Goal: Transaction & Acquisition: Purchase product/service

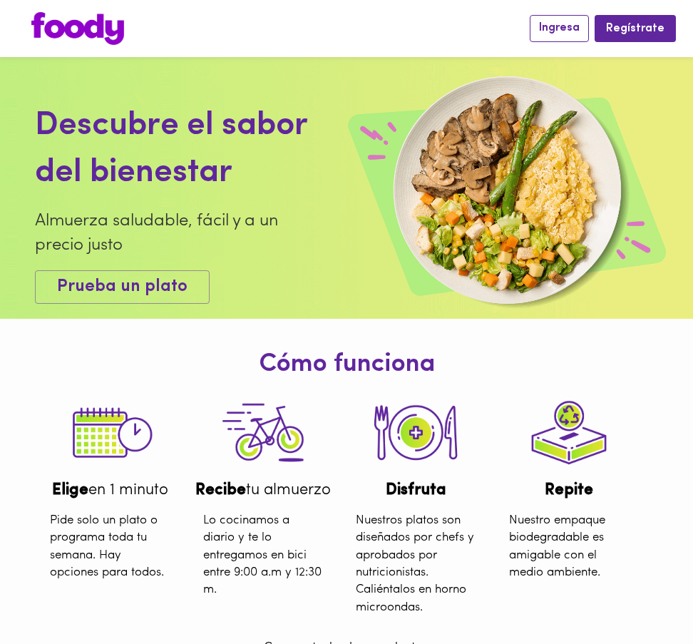
click at [560, 28] on span "Ingresa" at bounding box center [559, 28] width 41 height 14
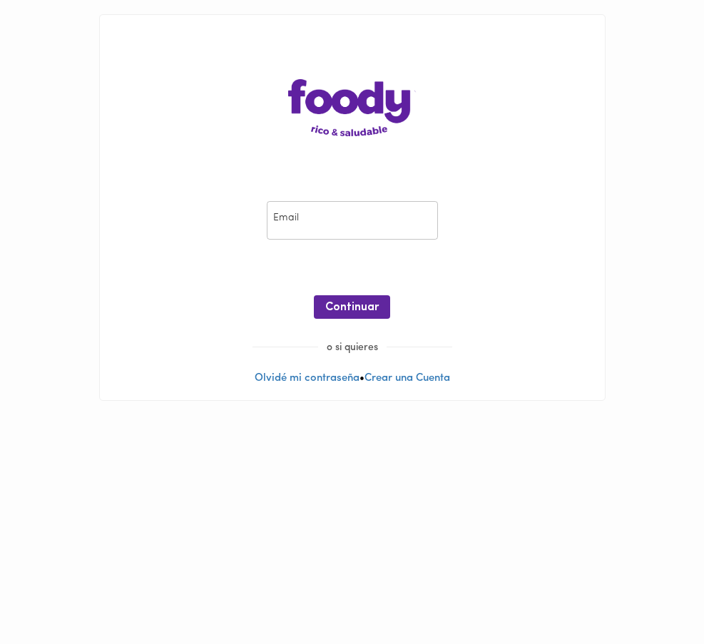
type input "[EMAIL_ADDRESS][PERSON_NAME][DOMAIN_NAME]"
click at [339, 308] on span "Continuar" at bounding box center [351, 308] width 53 height 14
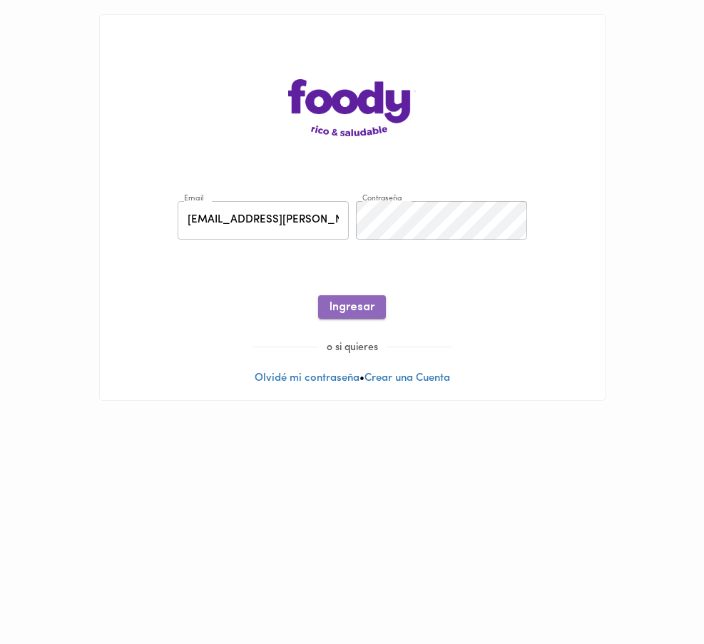
click at [363, 307] on span "Ingresar" at bounding box center [351, 308] width 45 height 14
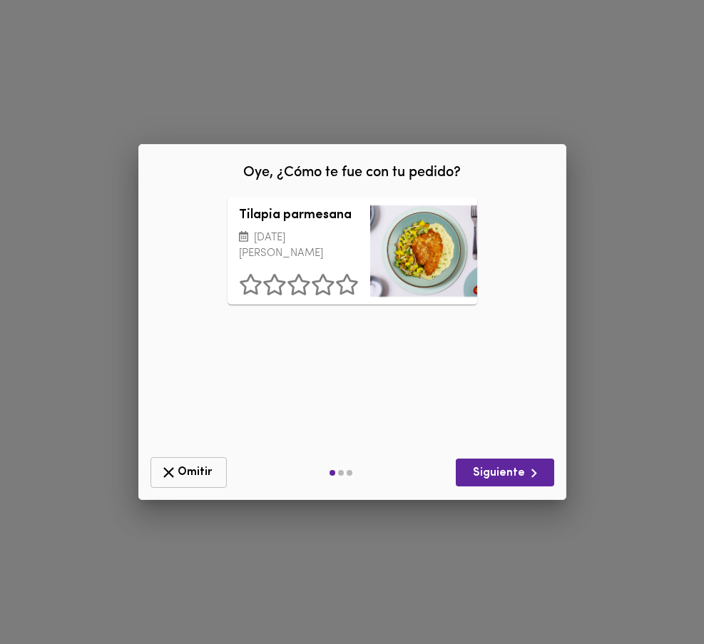
click at [211, 472] on span "Omitir" at bounding box center [189, 472] width 58 height 18
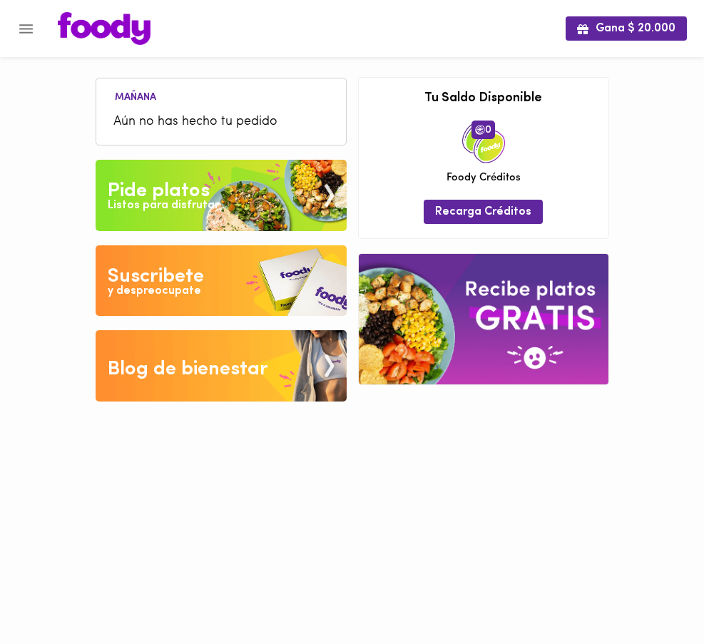
click at [170, 214] on img at bounding box center [221, 195] width 251 height 71
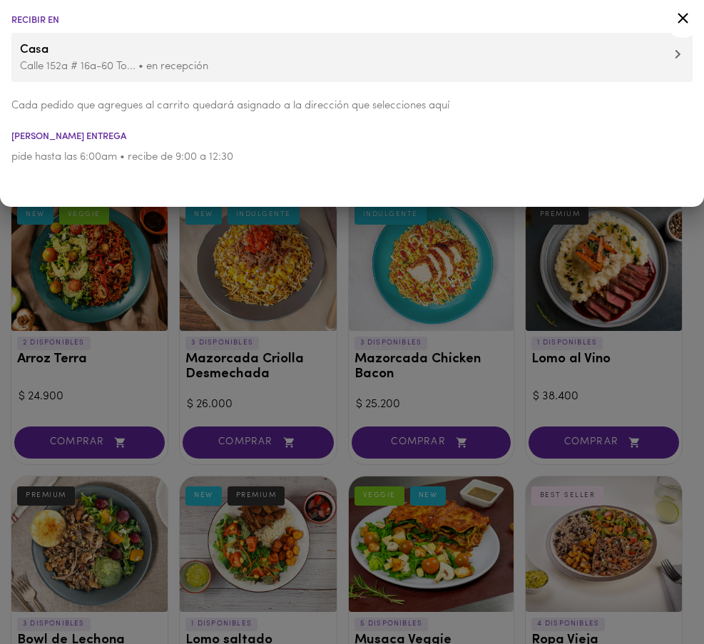
click at [285, 290] on div at bounding box center [352, 322] width 704 height 644
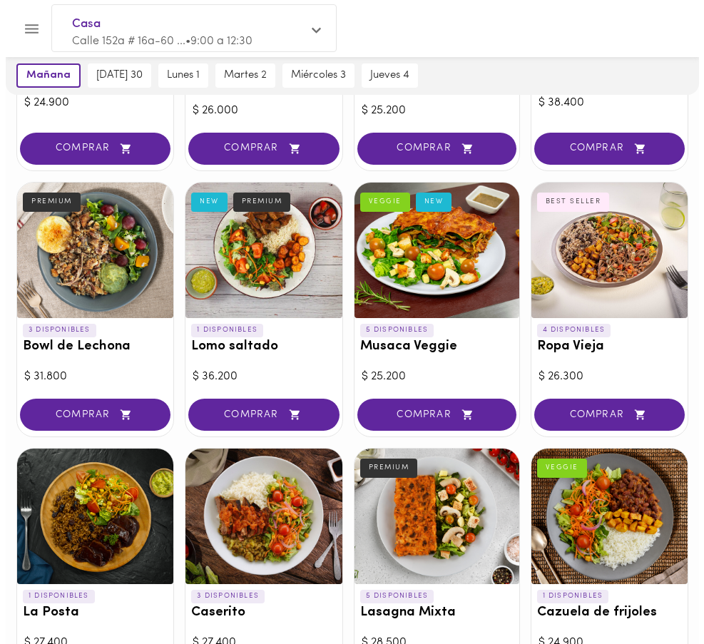
scroll to position [294, 0]
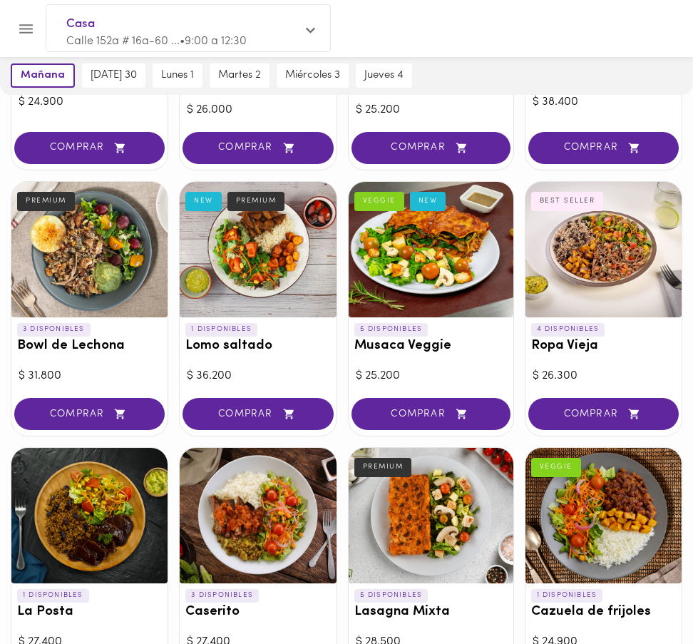
click at [312, 31] on icon at bounding box center [310, 30] width 9 height 11
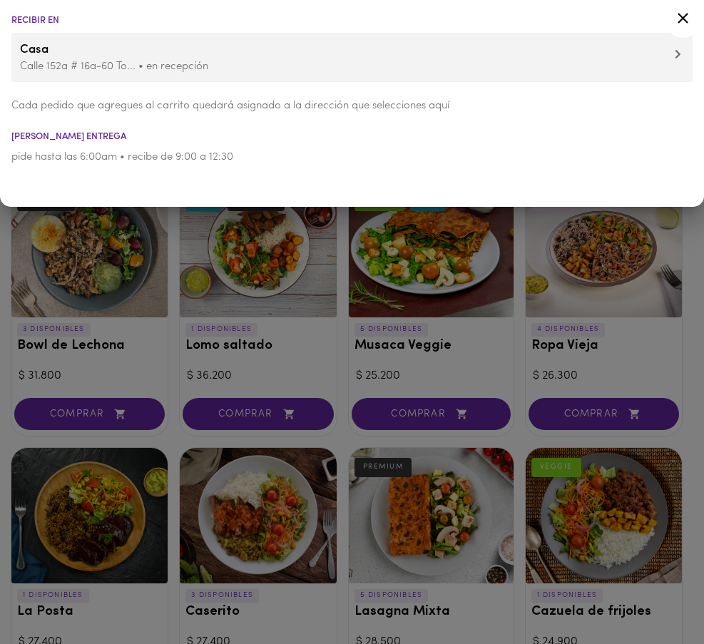
click at [43, 67] on p "Calle 152a # 16a-60 To... • en recepción" at bounding box center [352, 66] width 664 height 15
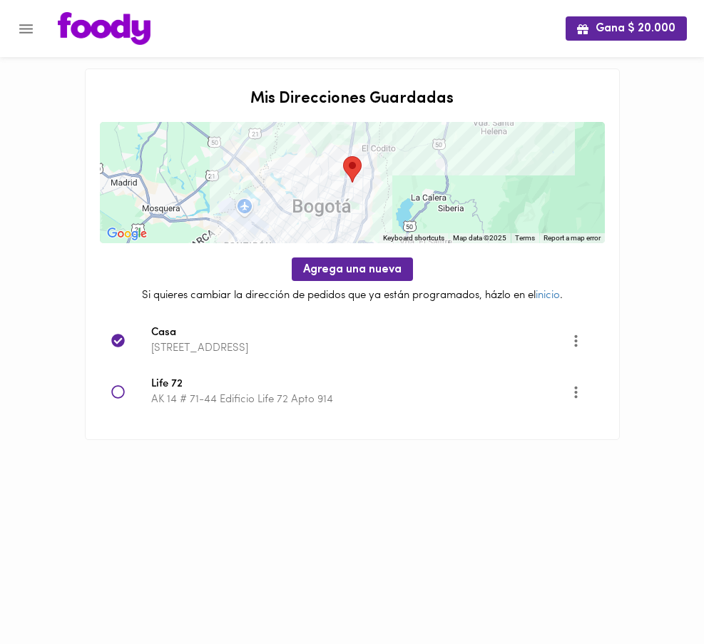
click at [117, 393] on icon at bounding box center [118, 392] width 14 height 14
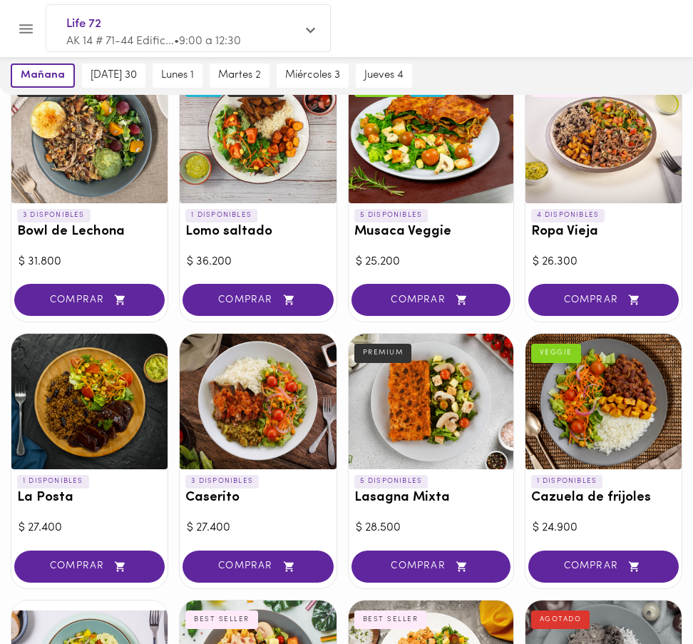
scroll to position [398, 0]
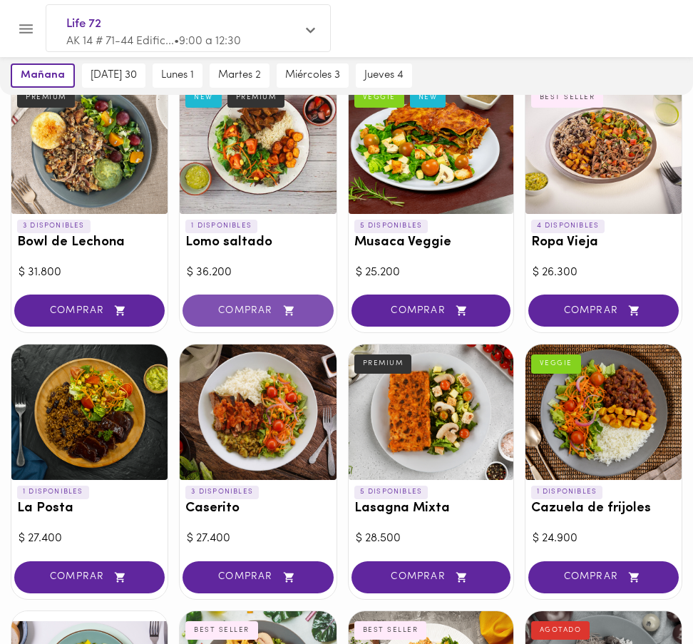
click at [257, 311] on span "COMPRAR" at bounding box center [257, 310] width 115 height 12
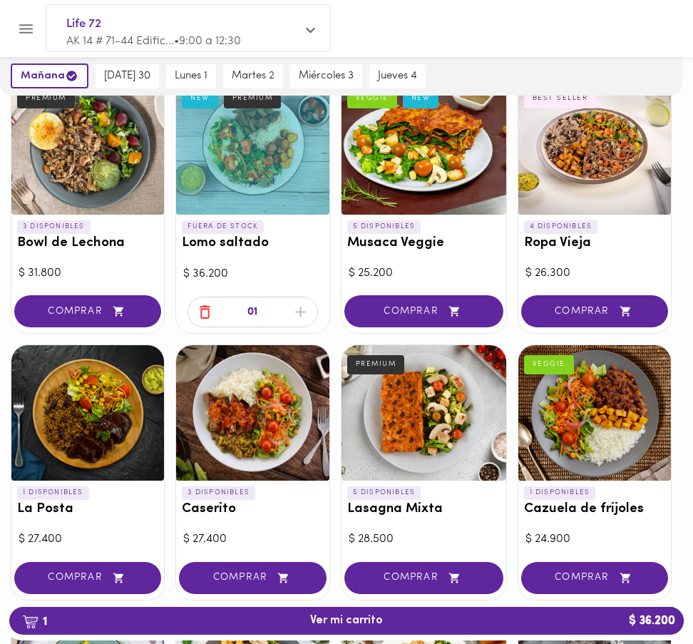
scroll to position [398, 0]
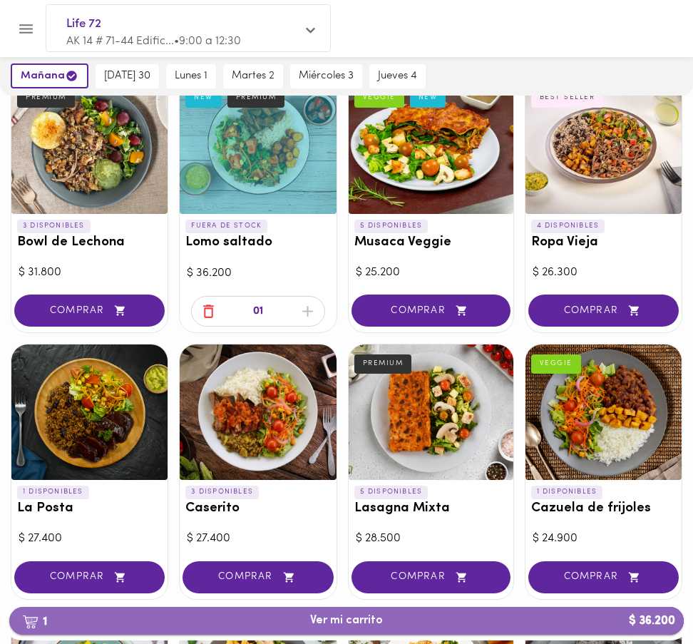
click at [339, 626] on span "1 Ver mi carrito $ 36.200" at bounding box center [346, 621] width 73 height 14
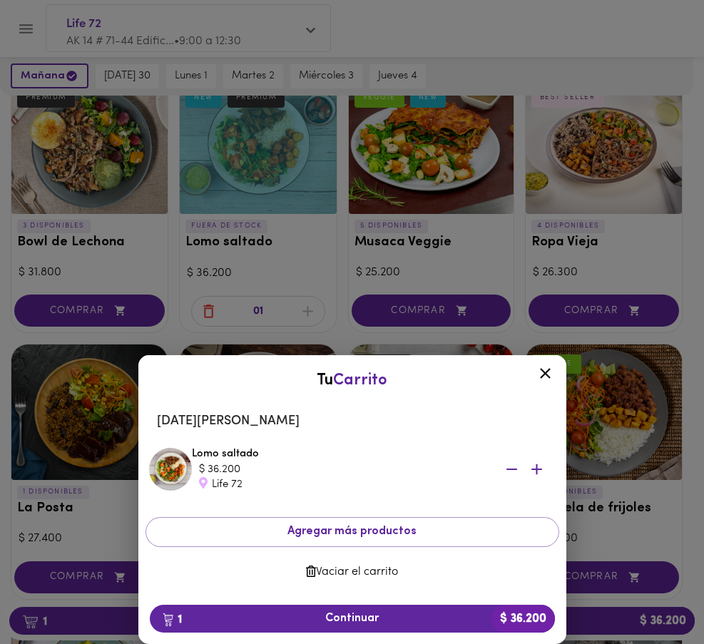
click at [542, 373] on icon at bounding box center [545, 373] width 18 height 18
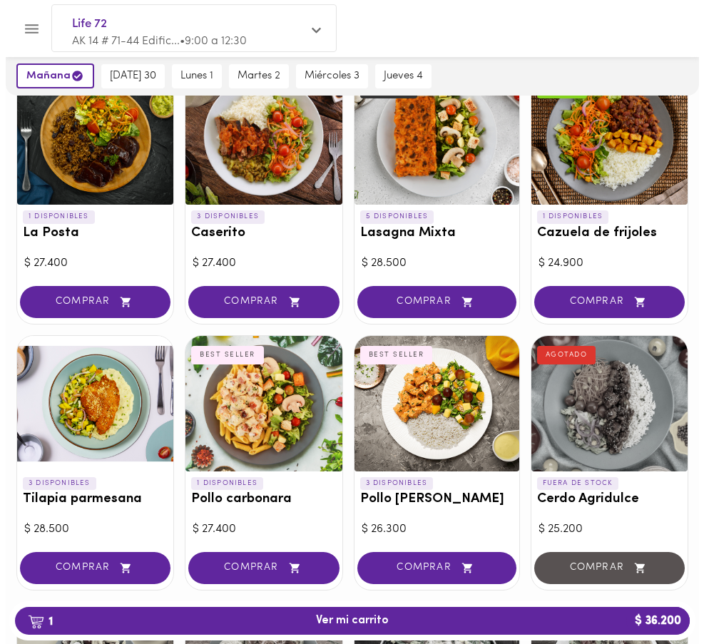
scroll to position [683, 0]
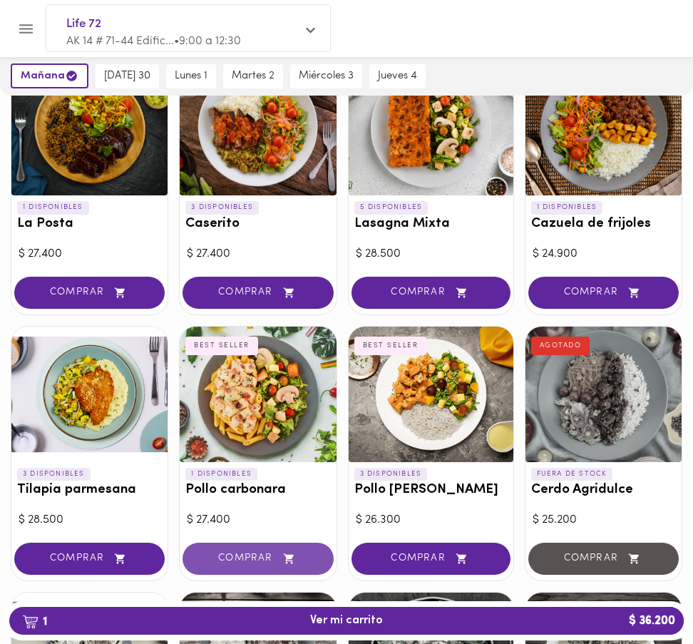
click at [235, 561] on span "COMPRAR" at bounding box center [257, 558] width 115 height 12
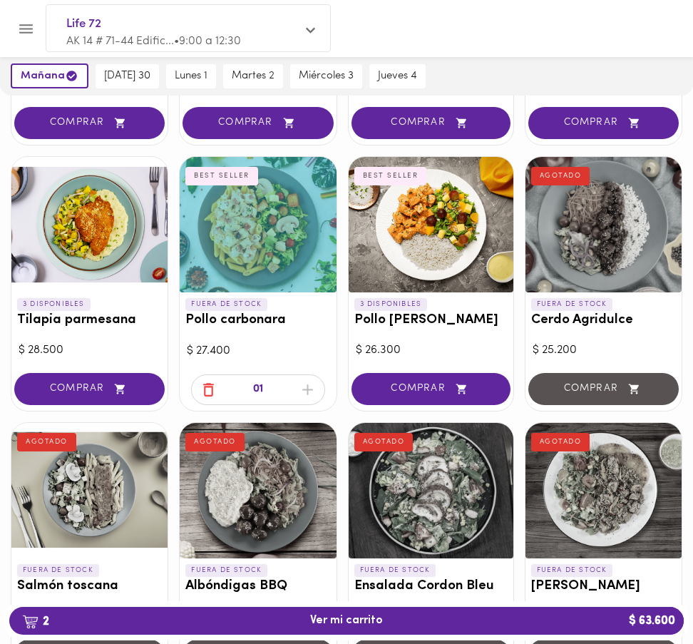
scroll to position [868, 0]
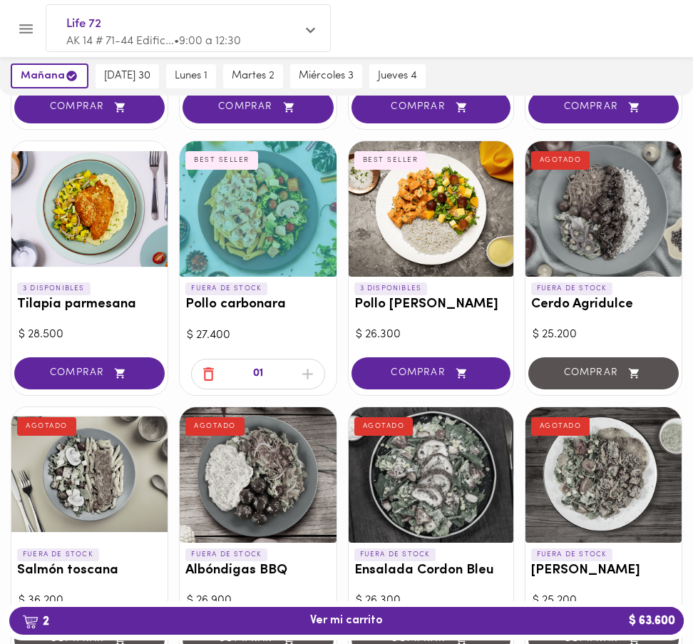
click at [329, 622] on span "2 Ver mi carrito $ 63.600" at bounding box center [346, 621] width 73 height 14
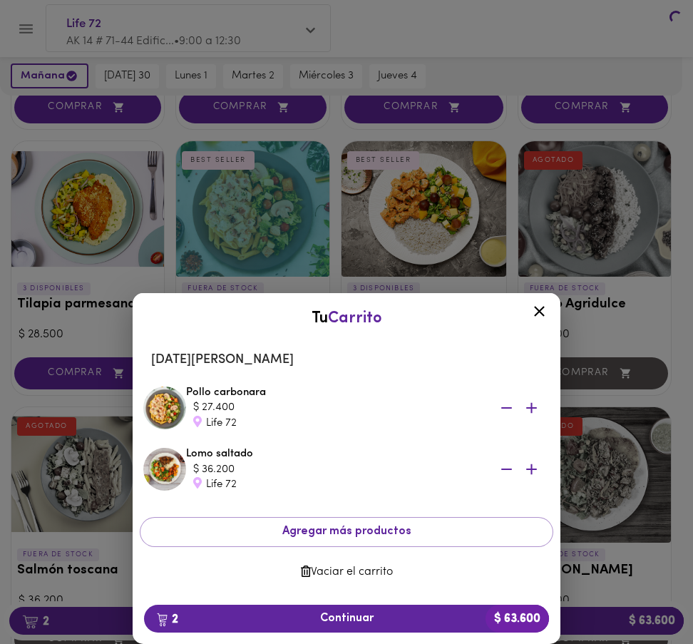
click at [371, 620] on div at bounding box center [346, 322] width 693 height 644
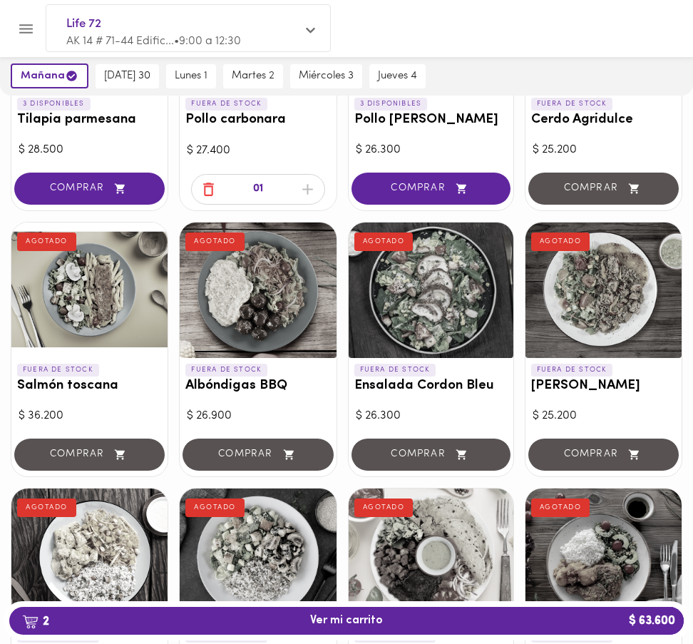
scroll to position [1143, 0]
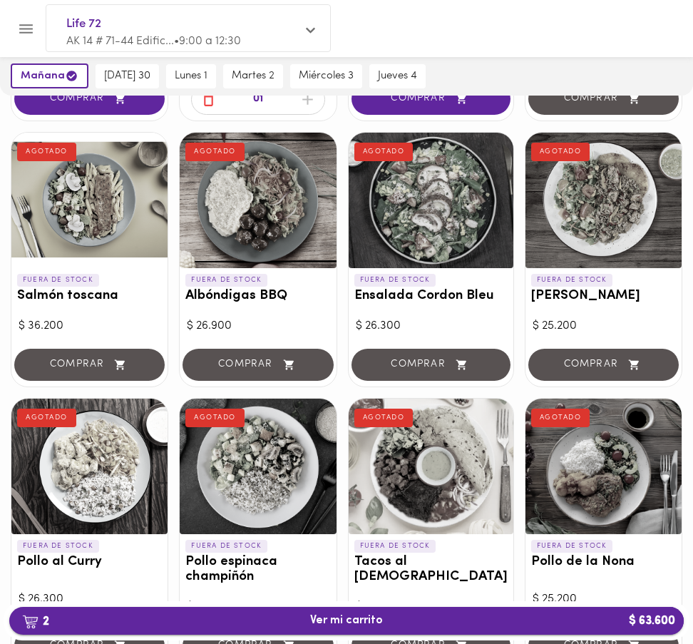
click at [313, 621] on span "2 Ver mi carrito $ 63.600" at bounding box center [346, 621] width 73 height 14
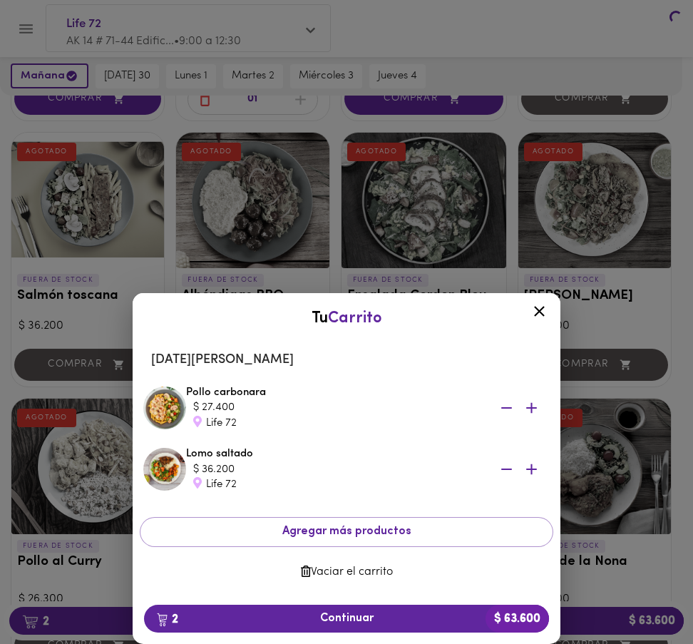
click at [327, 625] on div at bounding box center [346, 322] width 693 height 644
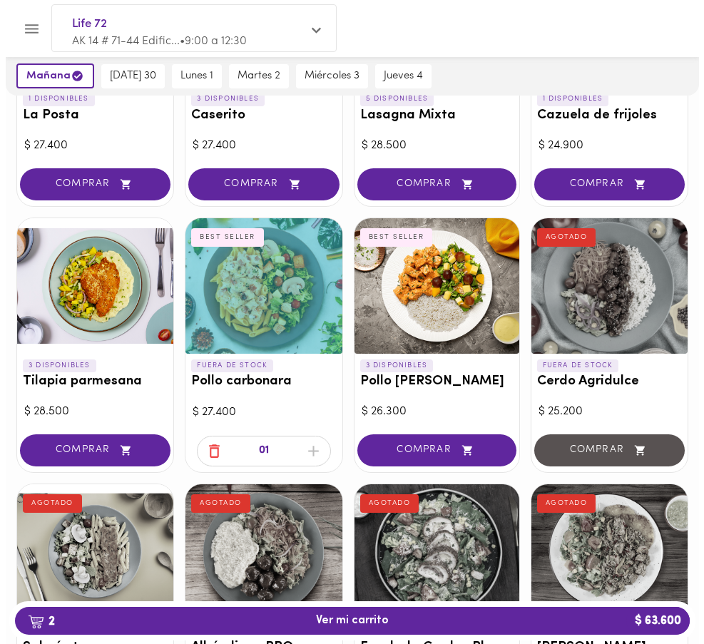
scroll to position [779, 0]
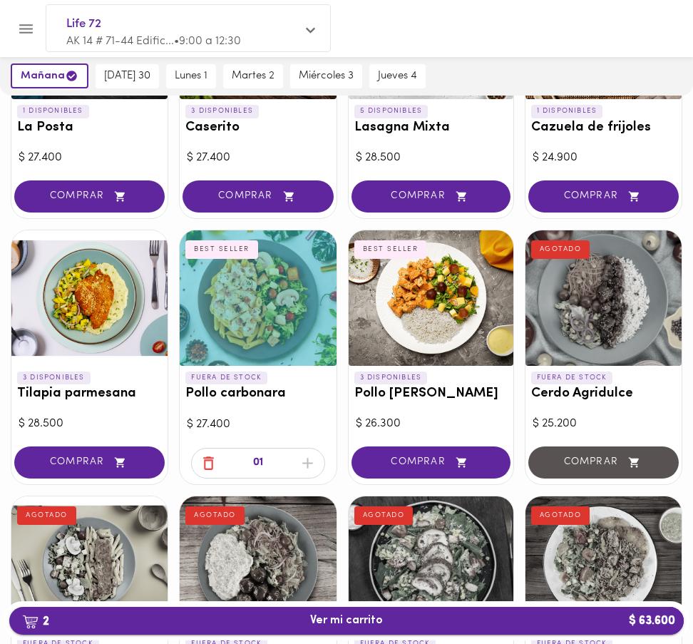
click at [318, 627] on span "2 Ver mi carrito $ 63.600" at bounding box center [346, 621] width 73 height 14
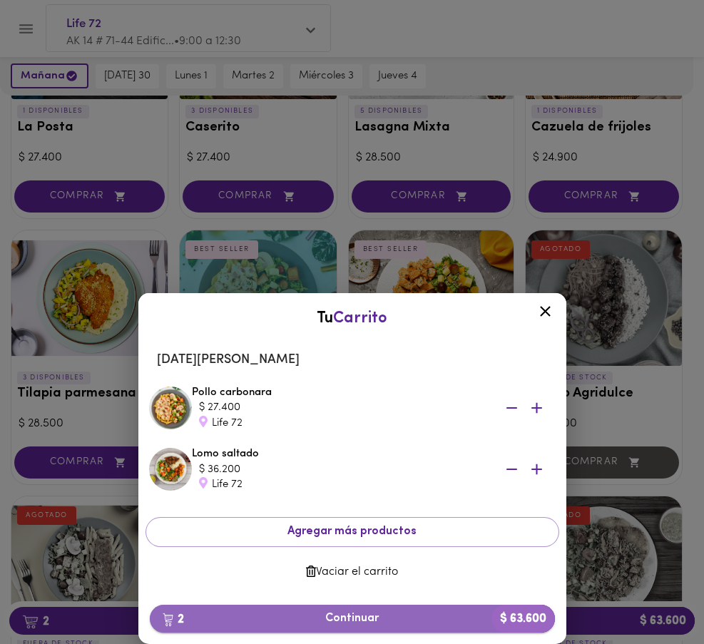
click at [348, 621] on span "2 Continuar $ 63.600" at bounding box center [352, 619] width 382 height 14
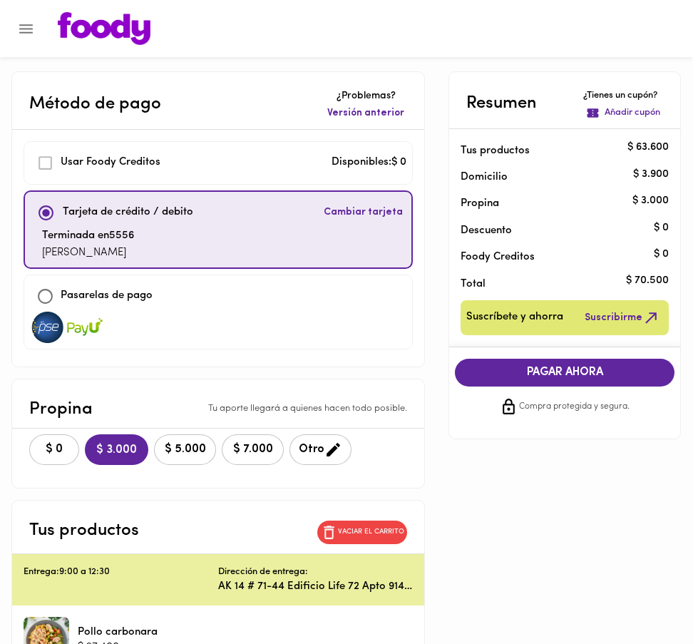
scroll to position [3, 0]
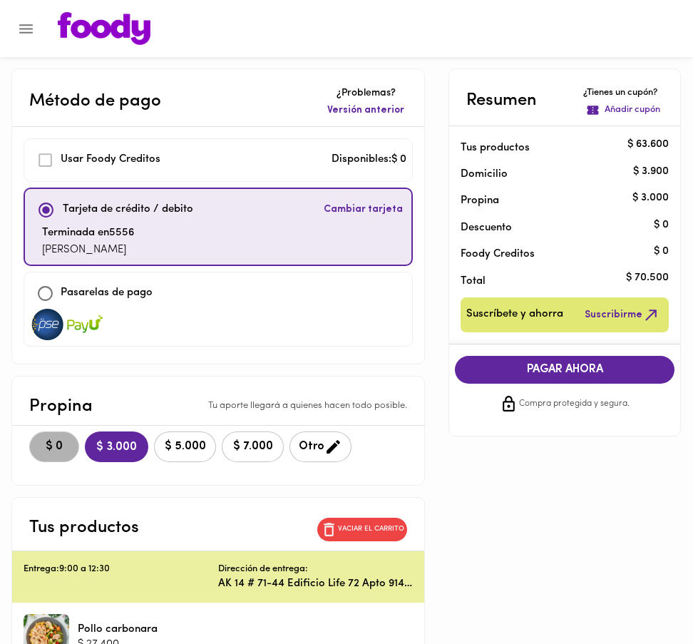
click at [58, 451] on span "$ 0" at bounding box center [53, 447] width 31 height 14
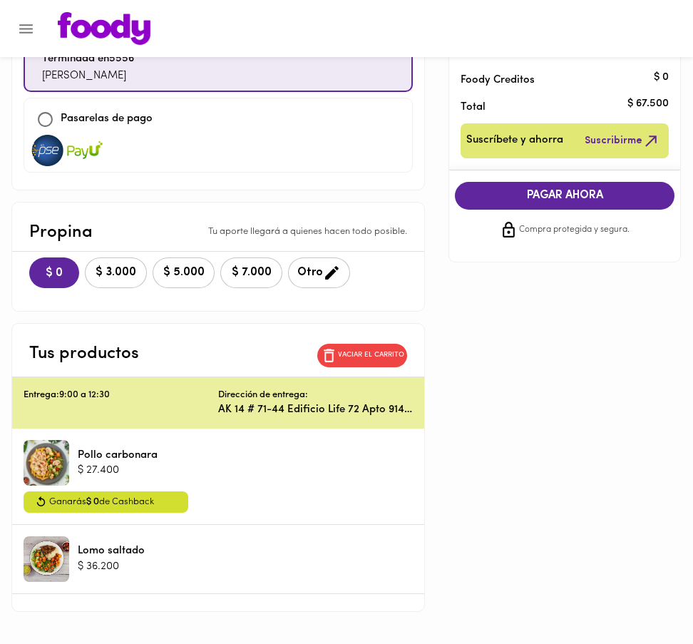
scroll to position [176, 0]
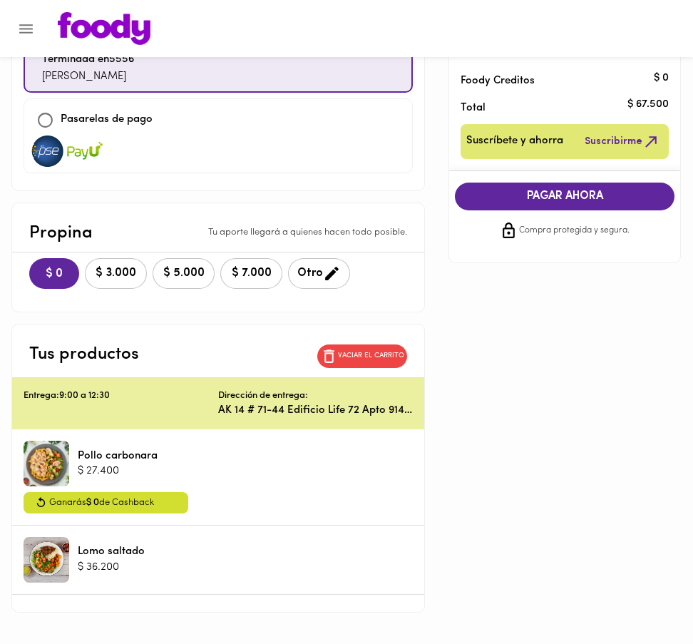
click at [532, 213] on div "PAGAR AHORA Compra protegida y segura." at bounding box center [564, 211] width 243 height 80
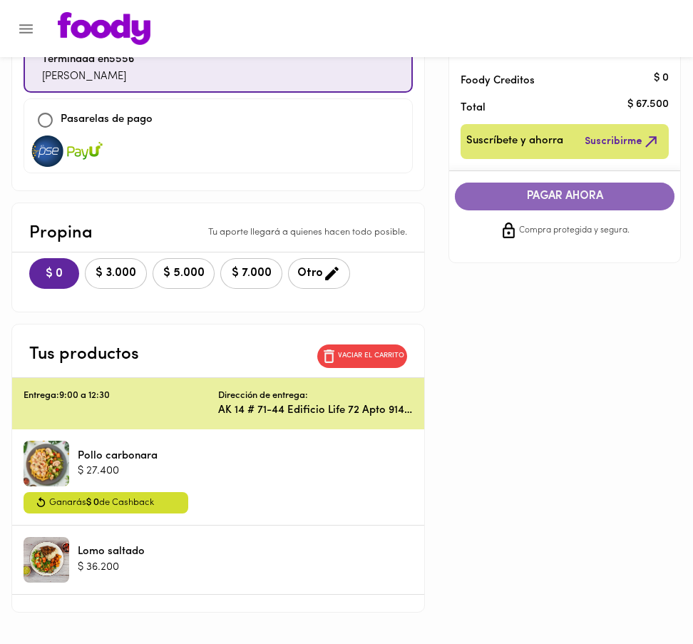
click at [532, 204] on button "PAGAR AHORA" at bounding box center [565, 196] width 220 height 28
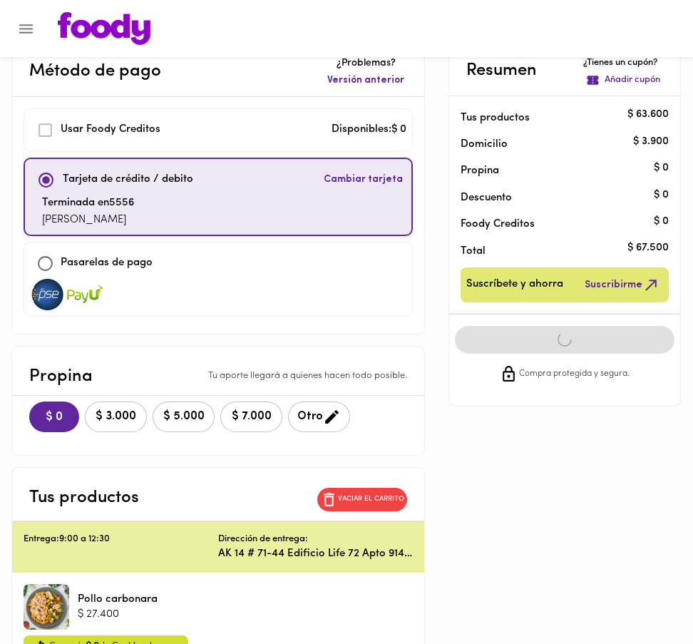
scroll to position [0, 0]
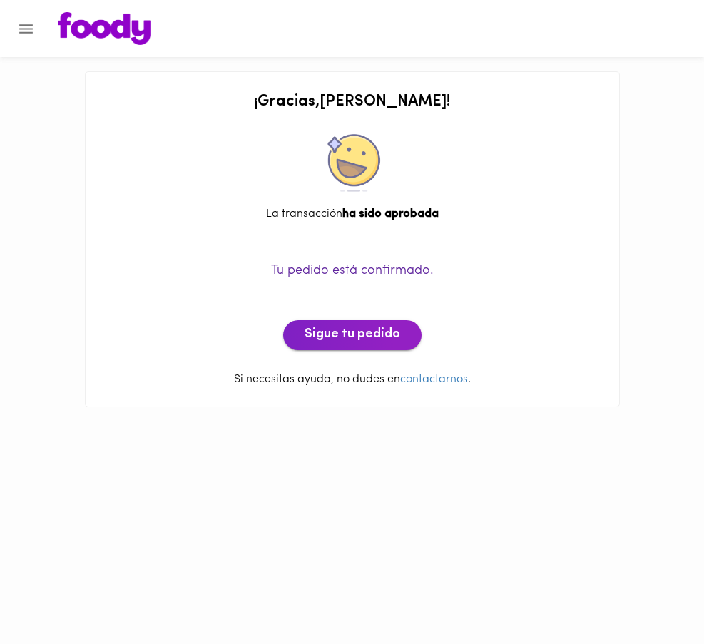
click at [329, 338] on span "Sigue tu pedido" at bounding box center [352, 335] width 96 height 16
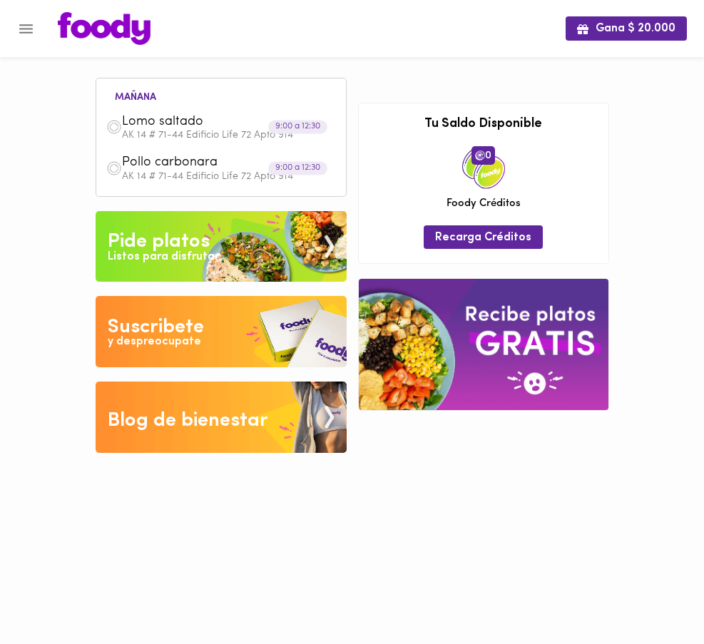
click at [166, 232] on div "Pide platos" at bounding box center [159, 241] width 102 height 29
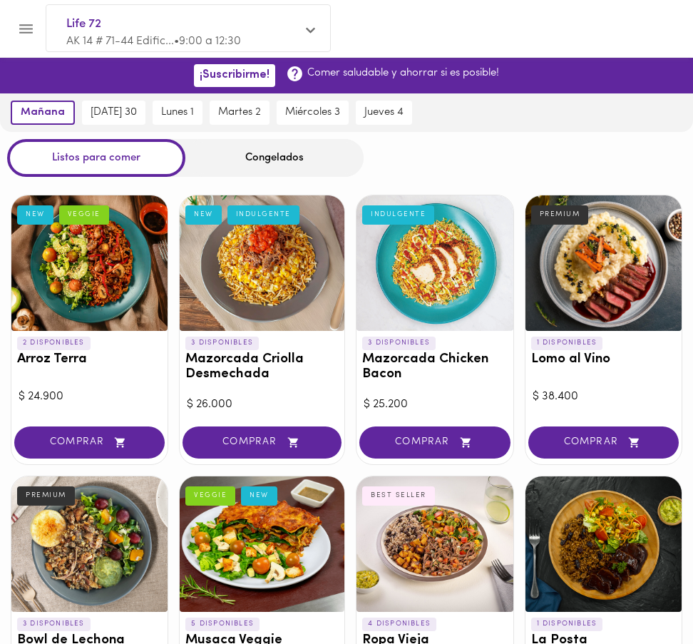
click at [177, 39] on span "AK 14 # 71-44 Edific... • 9:00 a 12:30" at bounding box center [153, 41] width 175 height 11
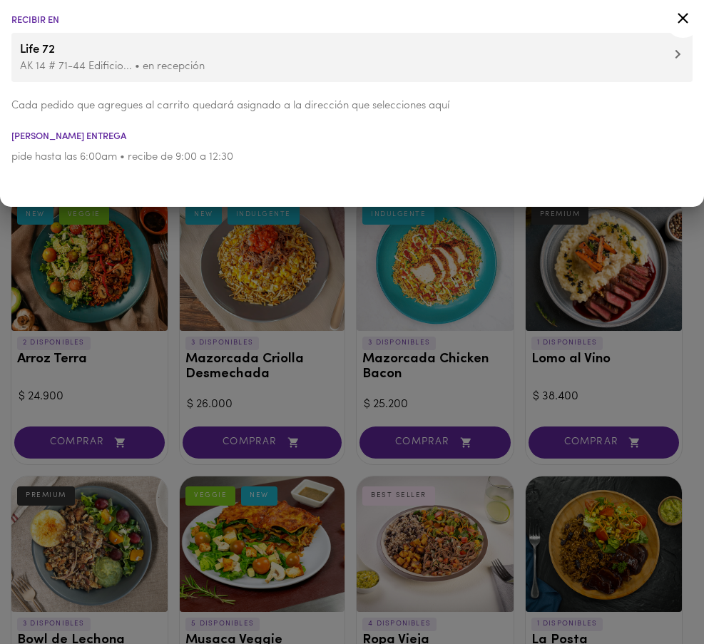
click at [53, 61] on p "AK 14 # 71-44 Edificio... • en recepción" at bounding box center [352, 66] width 664 height 15
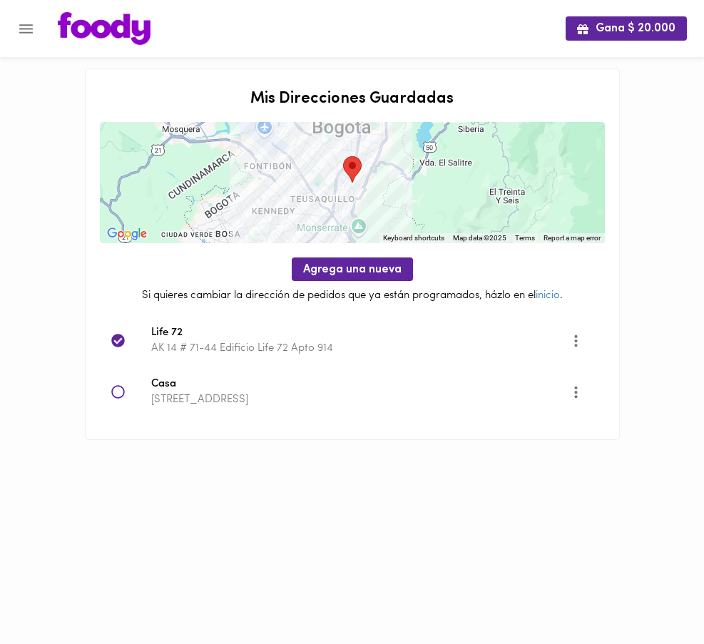
click at [120, 391] on icon at bounding box center [118, 392] width 14 height 14
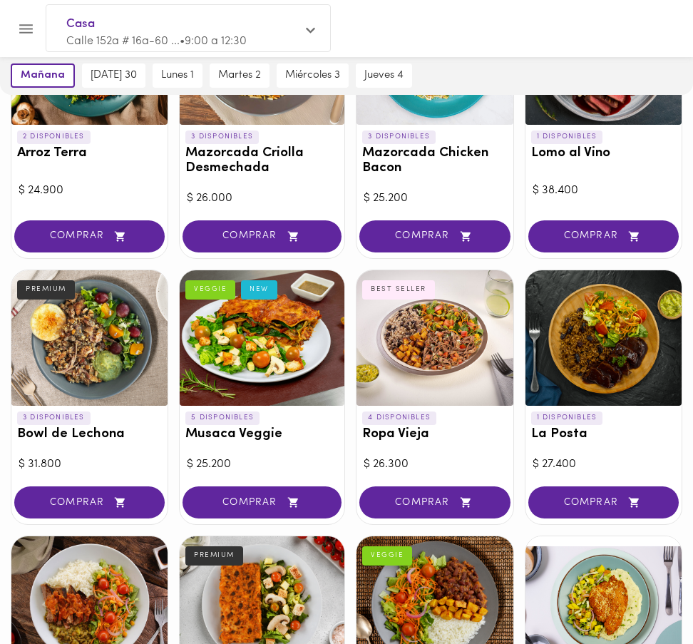
scroll to position [259, 0]
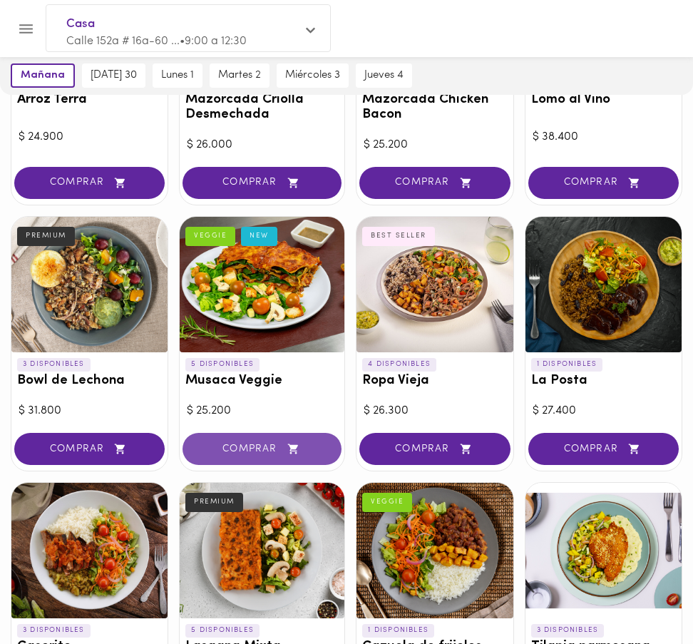
click at [252, 446] on span "COMPRAR" at bounding box center [261, 449] width 123 height 12
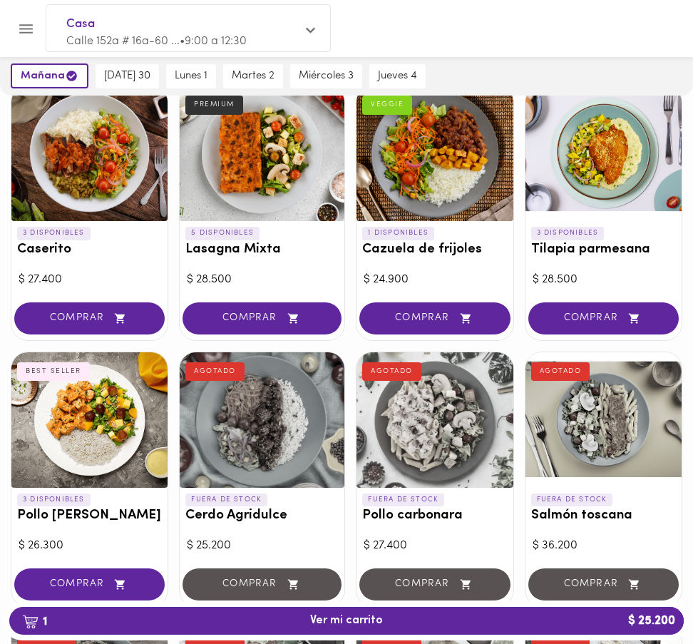
scroll to position [674, 0]
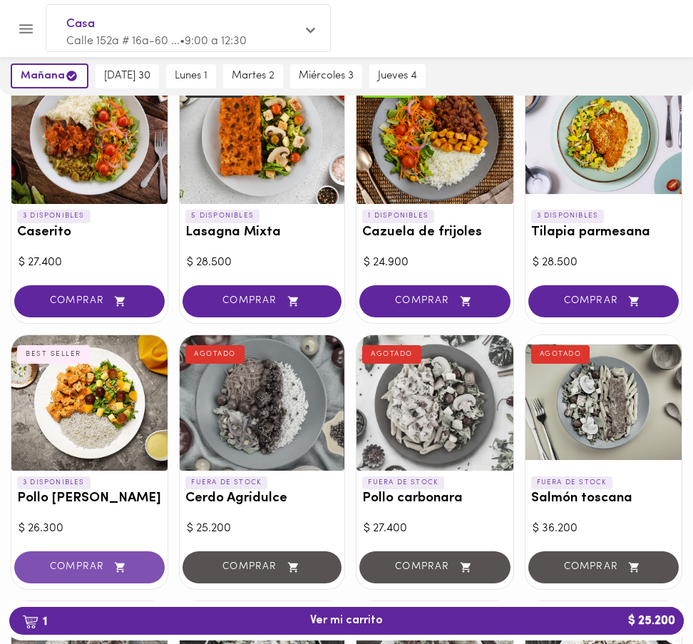
click at [81, 566] on span "COMPRAR" at bounding box center [89, 567] width 115 height 12
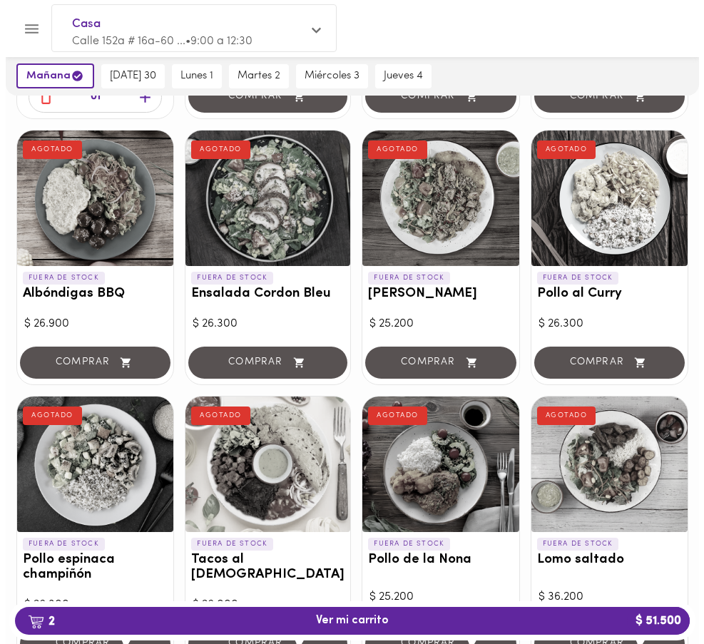
scroll to position [1180, 0]
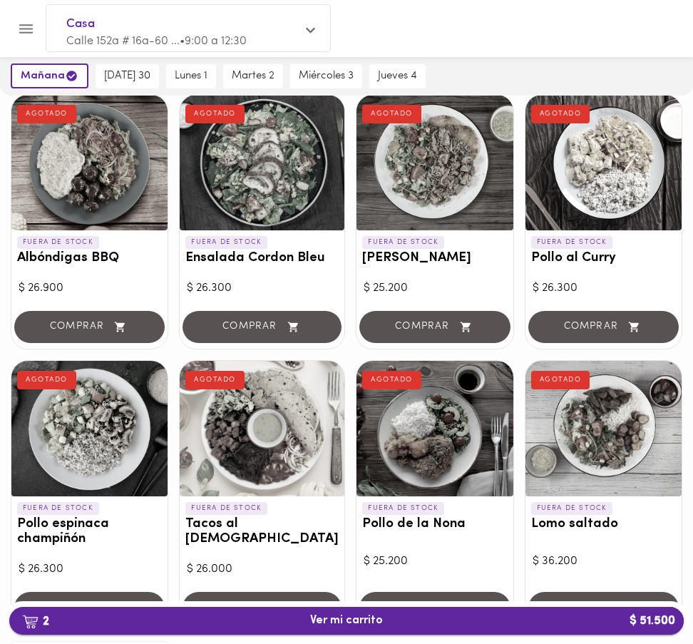
click at [339, 620] on span "2 Ver mi carrito $ 51.500" at bounding box center [346, 621] width 73 height 14
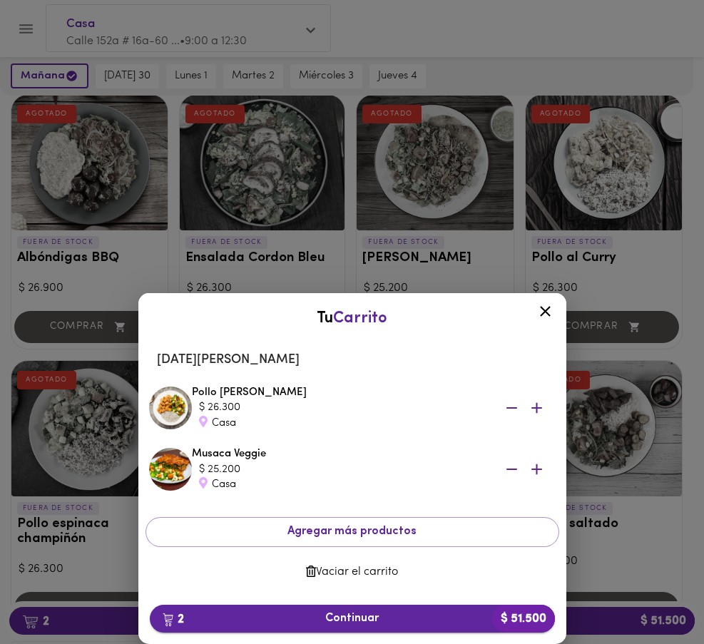
click at [357, 621] on span "2 Continuar $ 51.500" at bounding box center [352, 619] width 382 height 14
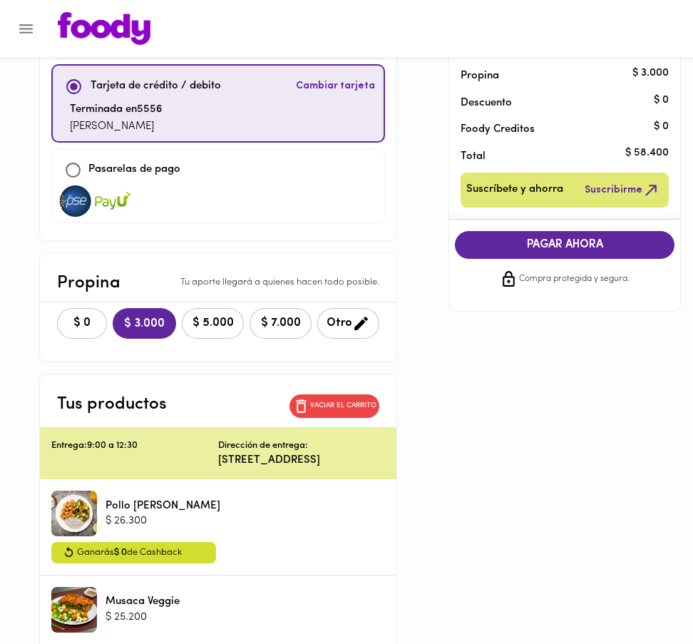
scroll to position [118, 0]
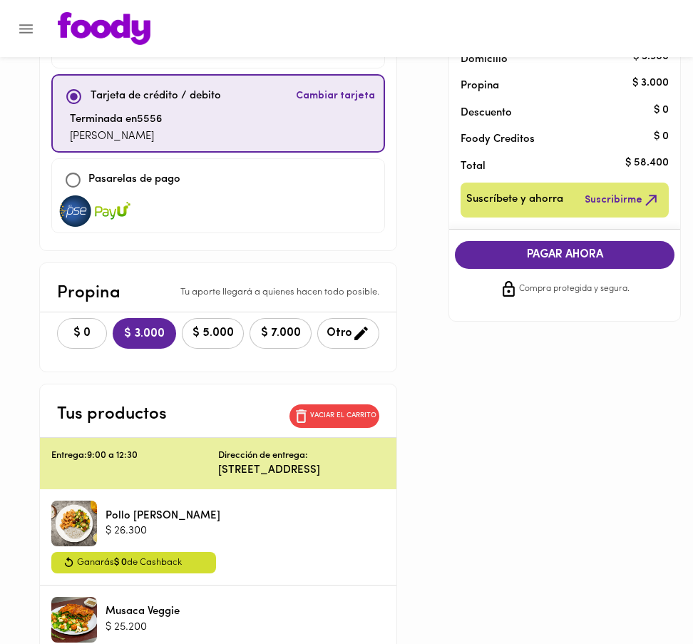
click at [73, 332] on span "$ 0" at bounding box center [81, 333] width 31 height 14
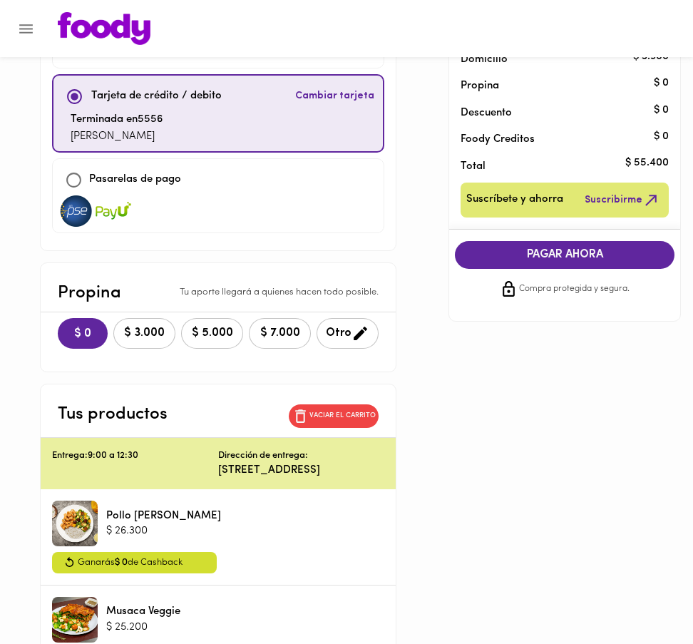
click at [559, 254] on span "PAGAR AHORA" at bounding box center [565, 255] width 192 height 14
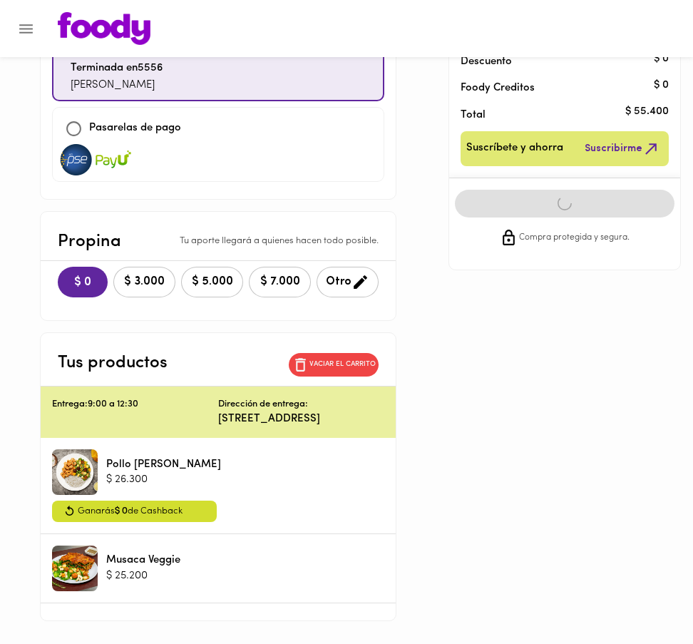
scroll to position [179, 0]
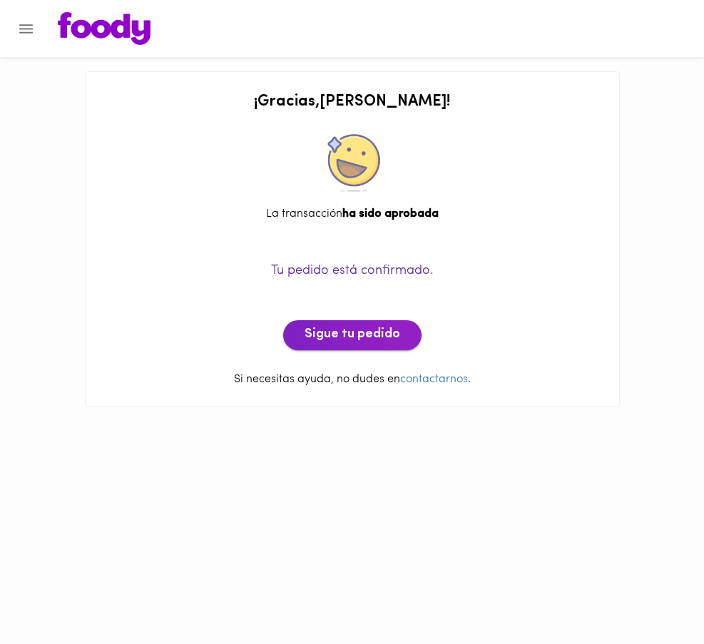
click at [334, 336] on span "Sigue tu pedido" at bounding box center [352, 335] width 96 height 16
